Goal: Information Seeking & Learning: Compare options

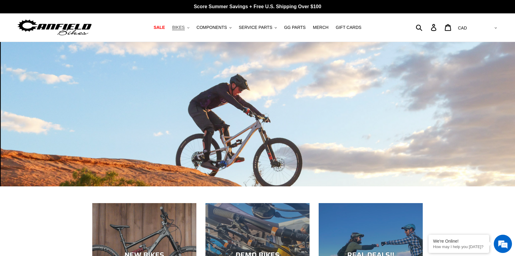
click at [185, 28] on span "BIKES" at bounding box center [178, 27] width 12 height 5
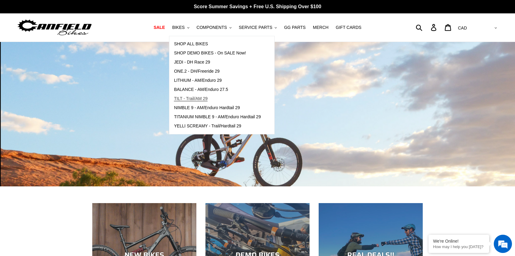
click at [202, 98] on span "TILT - Trail/AM 29" at bounding box center [191, 98] width 34 height 5
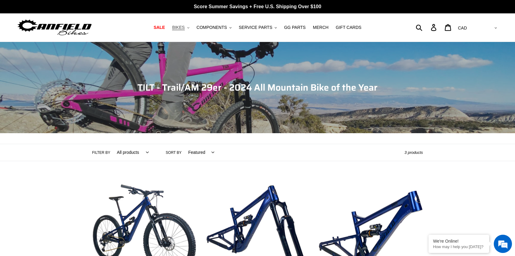
click at [185, 29] on span "BIKES" at bounding box center [178, 27] width 12 height 5
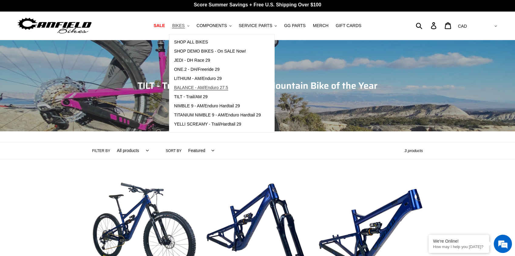
scroll to position [1, 0]
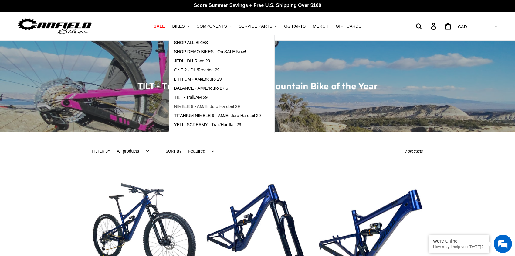
click at [213, 107] on span "NIMBLE 9 - AM/Enduro Hardtail 29" at bounding box center [207, 106] width 66 height 5
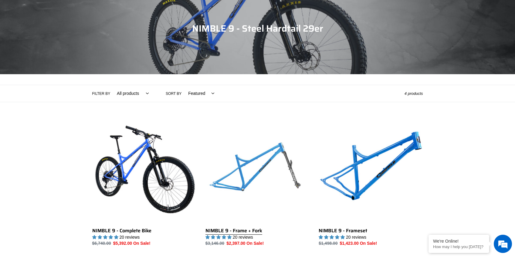
scroll to position [73, 0]
